Goal: Information Seeking & Learning: Check status

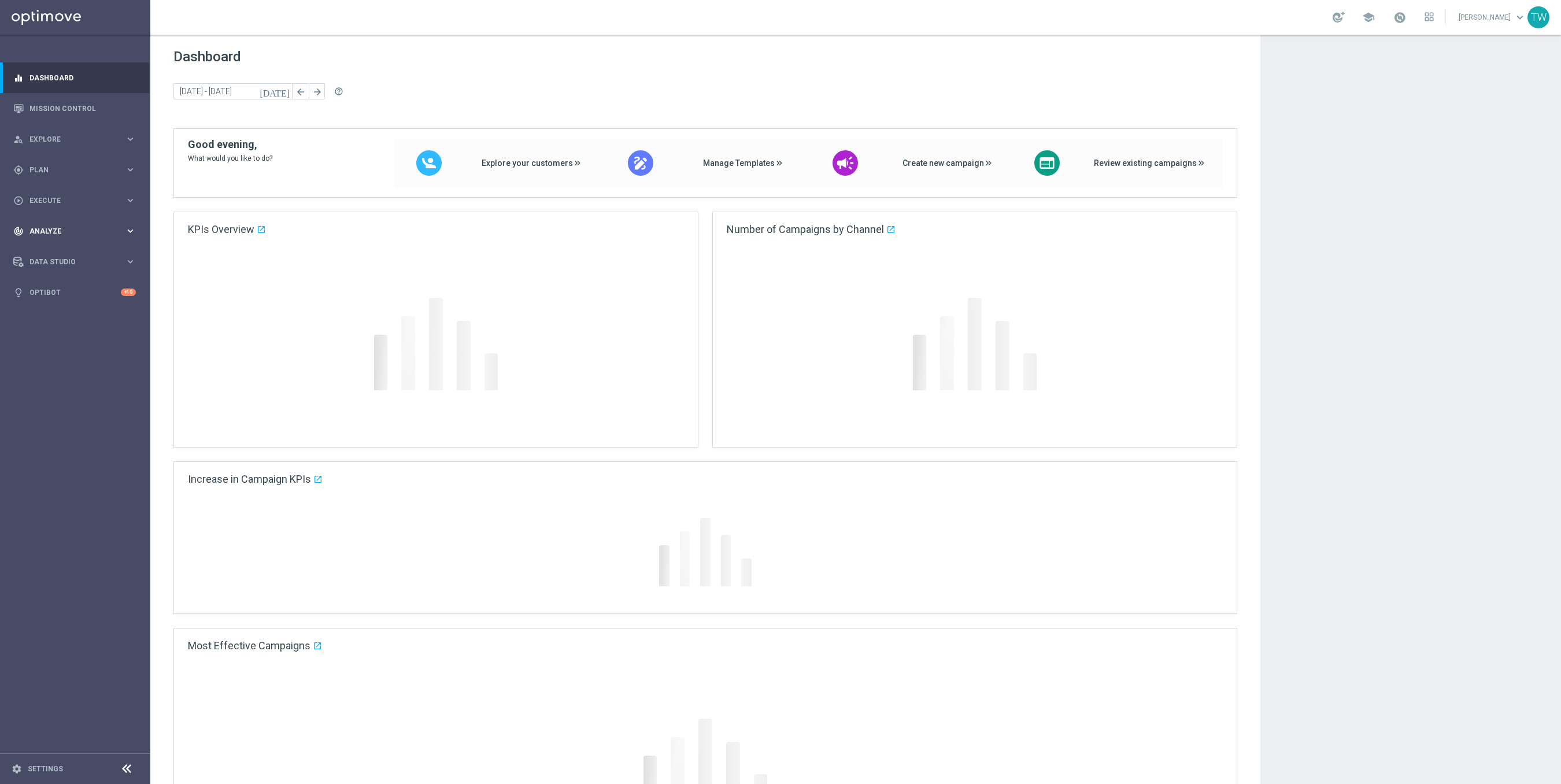
click at [119, 218] on div "track_changes Analyze keyboard_arrow_right" at bounding box center [75, 231] width 149 height 30
click at [71, 246] on div "Customer 360" at bounding box center [90, 255] width 119 height 17
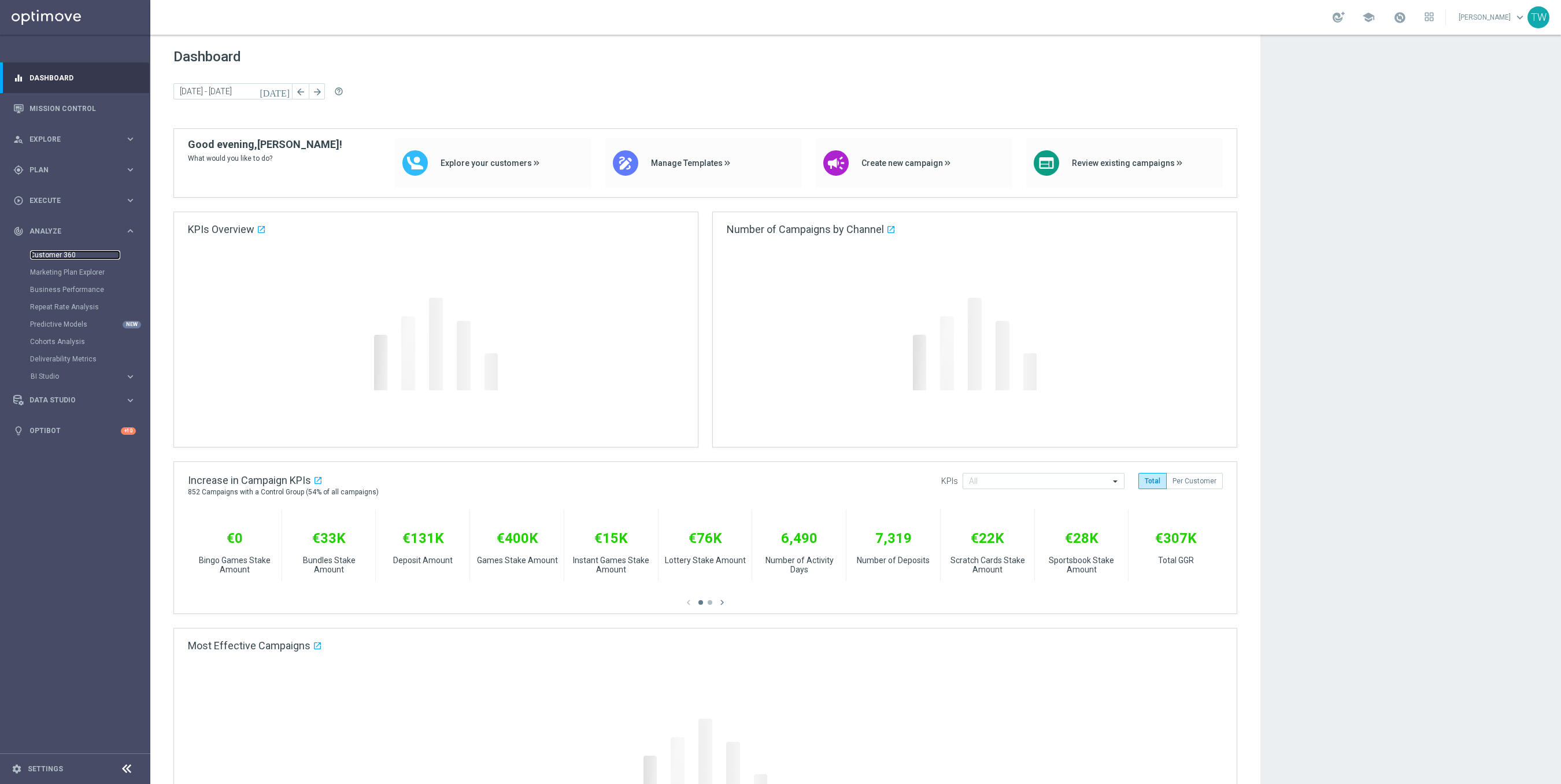
click at [60, 255] on link "Customer 360" at bounding box center [75, 255] width 90 height 9
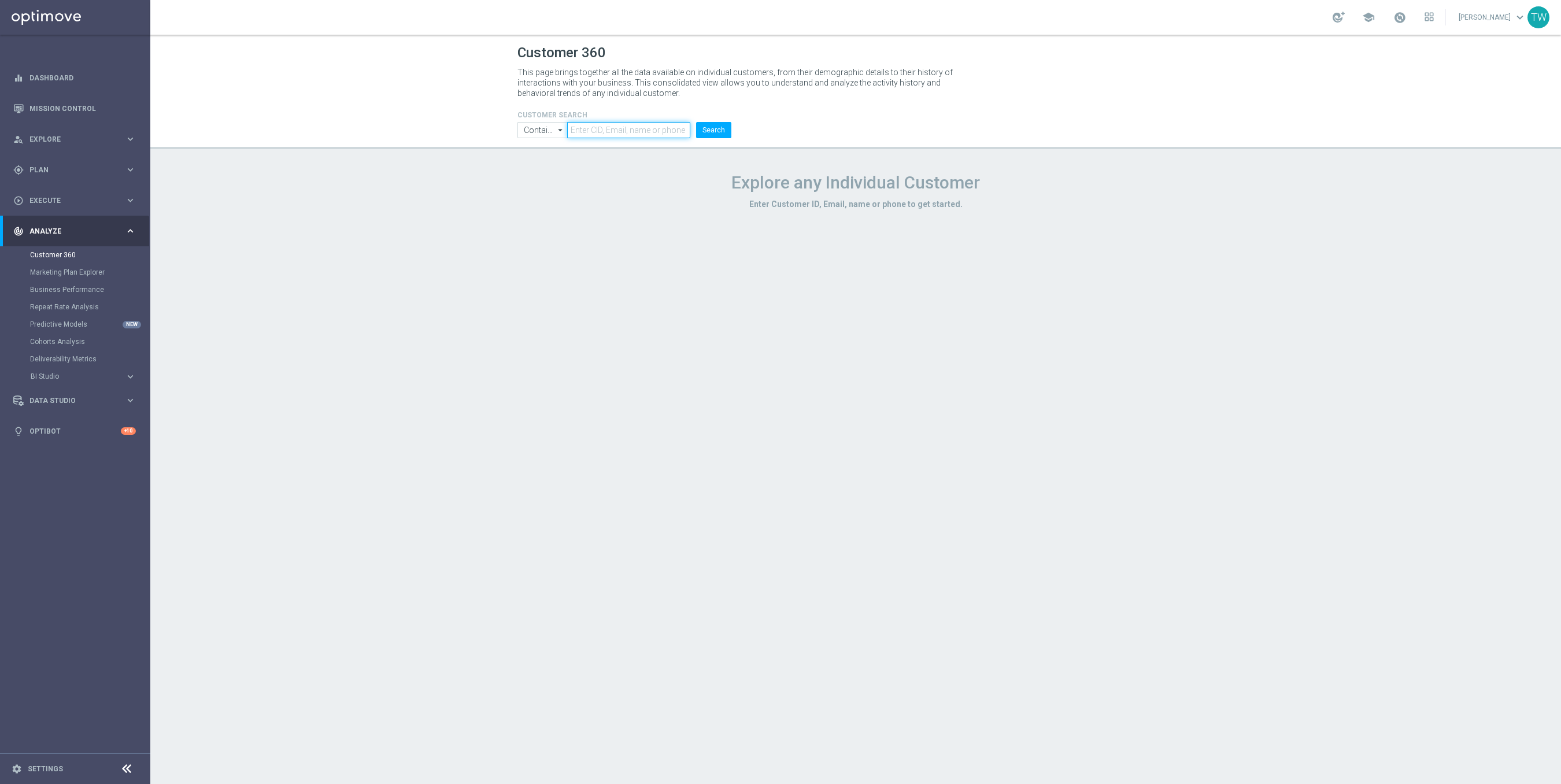
click at [640, 124] on input "text" at bounding box center [628, 130] width 123 height 16
paste input "21253258"
type input "21253258"
click at [712, 133] on button "Search" at bounding box center [714, 130] width 35 height 16
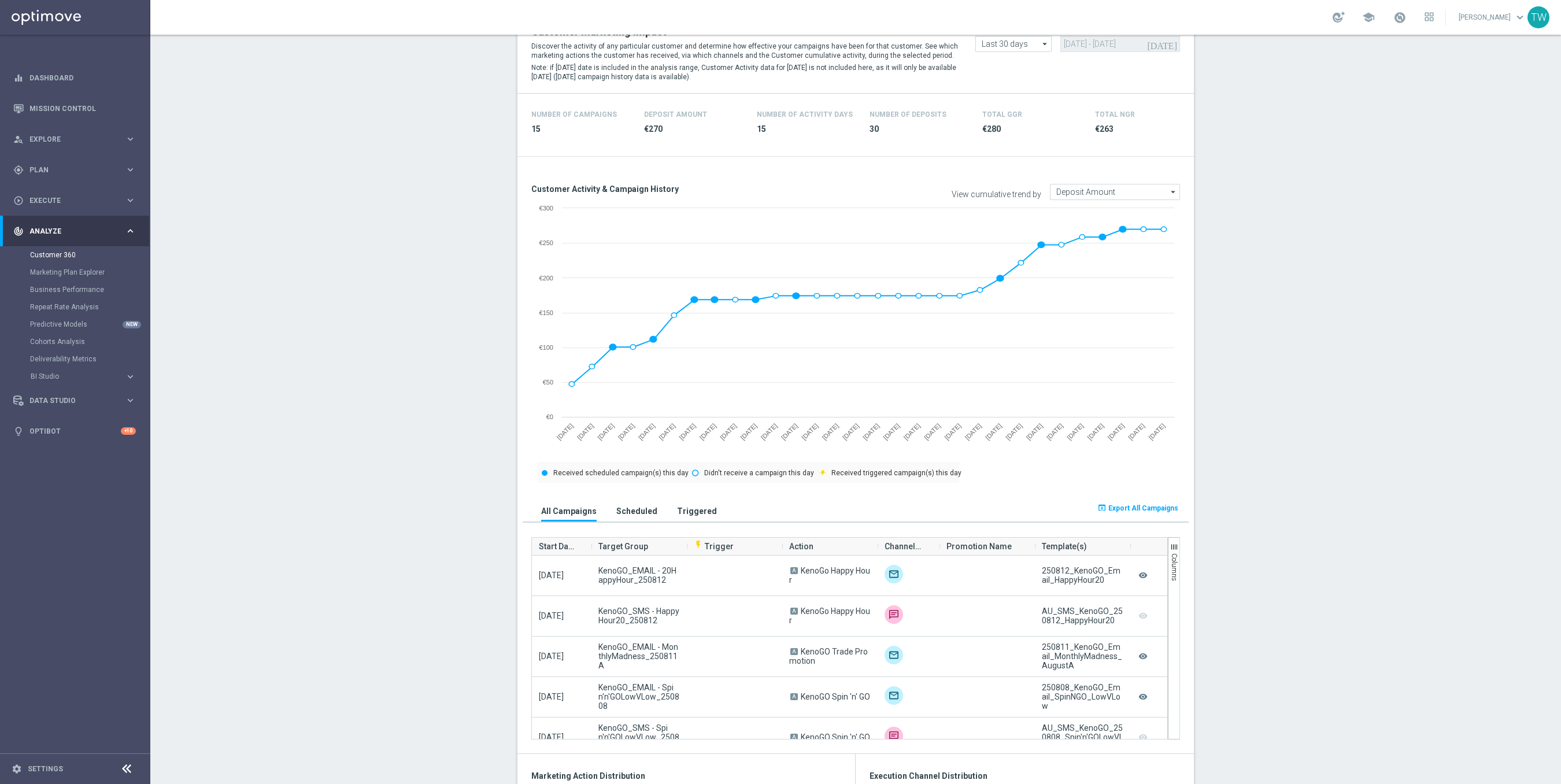
scroll to position [299, 0]
